Goal: Download file/media

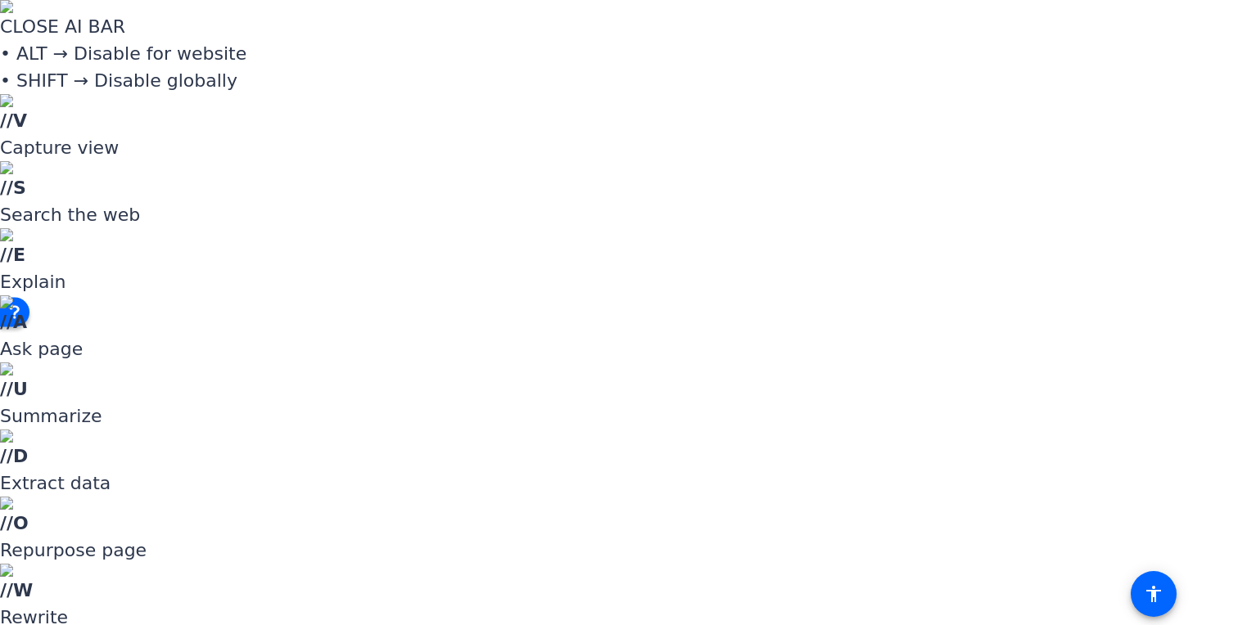
scroll to position [868, 0]
